Goal: Find specific page/section

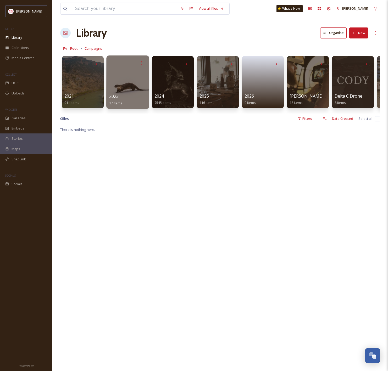
click at [110, 81] on div at bounding box center [127, 81] width 43 height 53
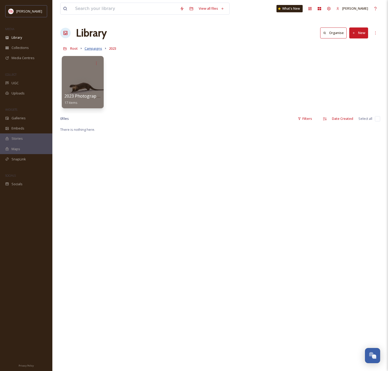
click at [96, 49] on span "Campaigns" at bounding box center [93, 48] width 18 height 5
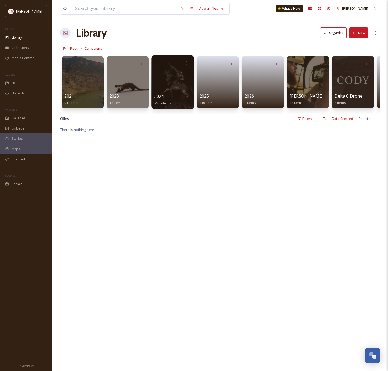
click at [166, 87] on div at bounding box center [172, 81] width 43 height 53
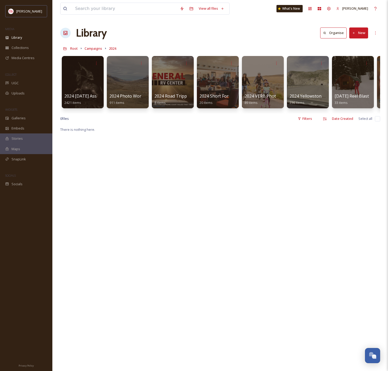
drag, startPoint x: 159, startPoint y: 118, endPoint x: 179, endPoint y: 117, distance: 19.6
click at [179, 117] on div "0 file s Filters Date Created Select all" at bounding box center [220, 118] width 320 height 10
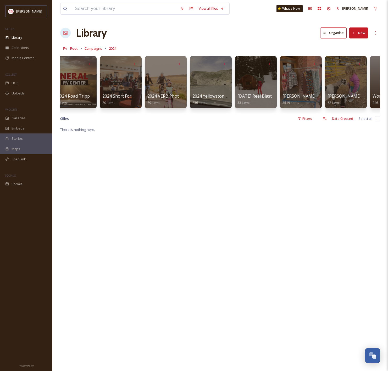
scroll to position [0, 130]
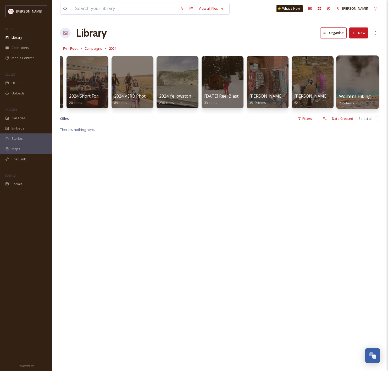
click at [362, 69] on div at bounding box center [357, 81] width 43 height 53
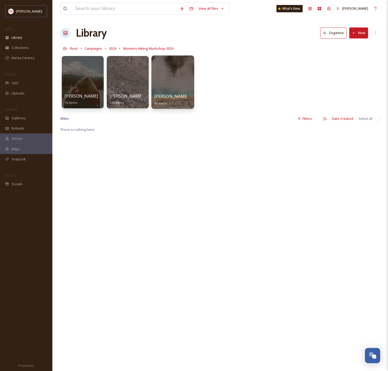
click at [176, 81] on div at bounding box center [172, 81] width 43 height 53
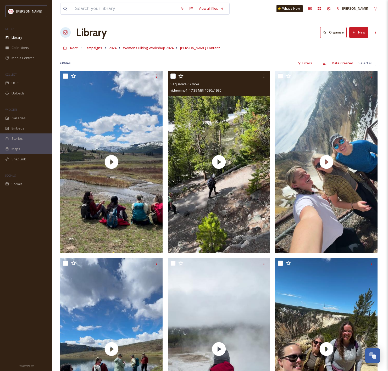
scroll to position [9, 0]
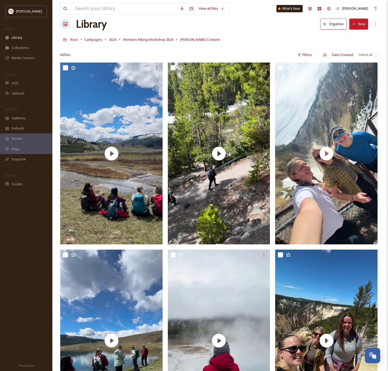
click at [317, 54] on div "60 file s Filters Date Created Select all" at bounding box center [220, 55] width 320 height 10
click at [305, 55] on div "Filters" at bounding box center [305, 55] width 20 height 10
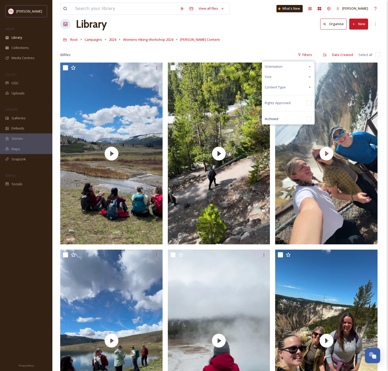
click at [284, 88] on span "Content Type" at bounding box center [274, 87] width 21 height 5
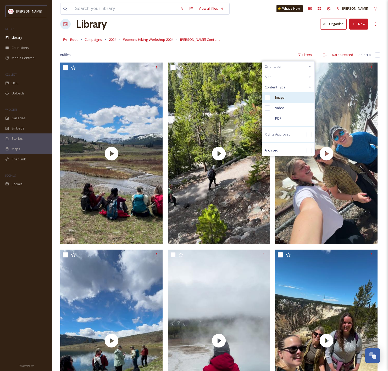
click at [283, 98] on span "Image" at bounding box center [279, 97] width 9 height 5
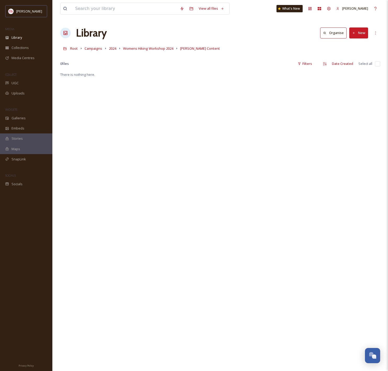
scroll to position [1, 0]
